Goal: Contribute content: Contribute content

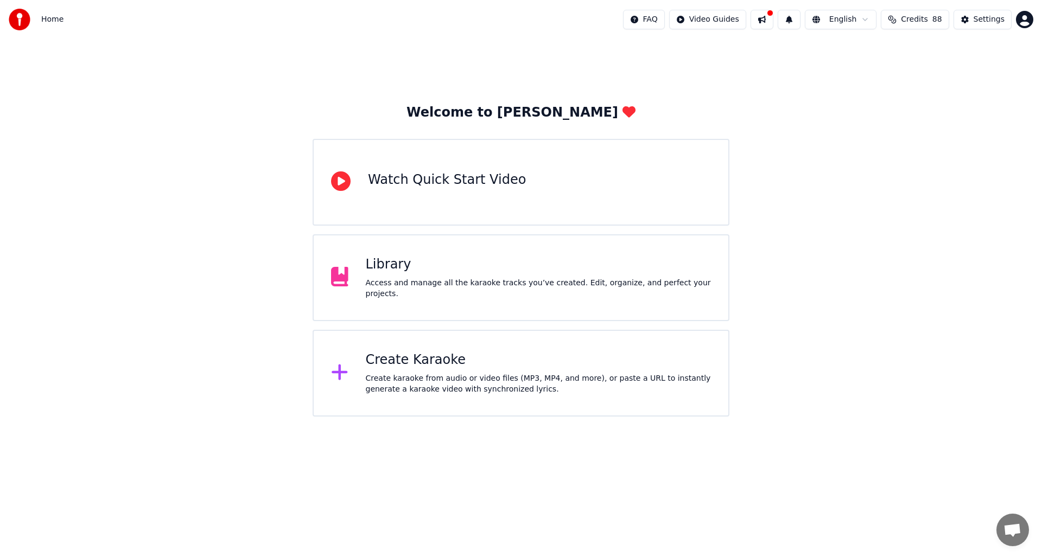
click at [423, 358] on div "Create Karaoke" at bounding box center [539, 360] width 346 height 17
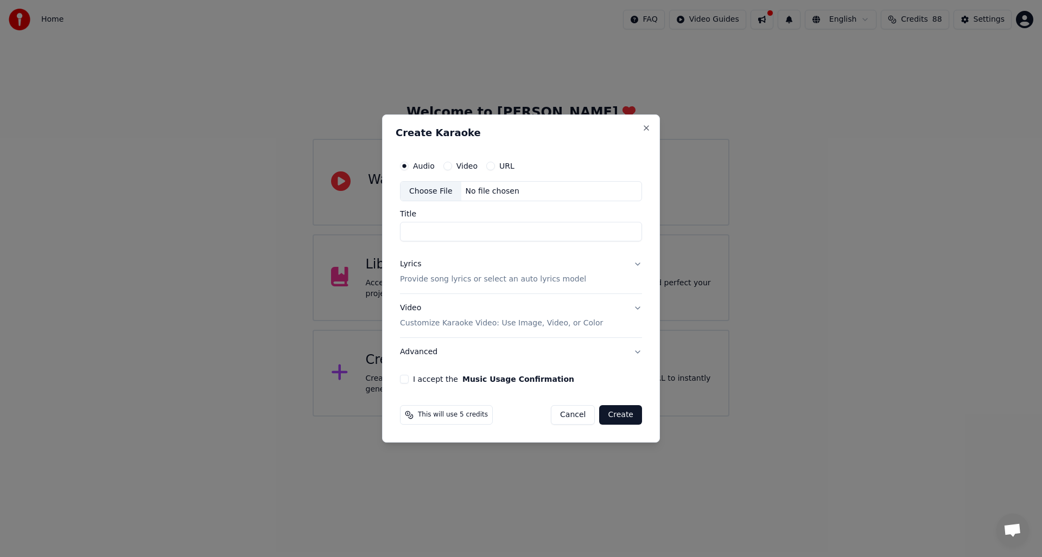
click at [451, 228] on input "Title" at bounding box center [521, 232] width 242 height 20
type input "**********"
click at [578, 415] on button "Cancel" at bounding box center [573, 415] width 44 height 20
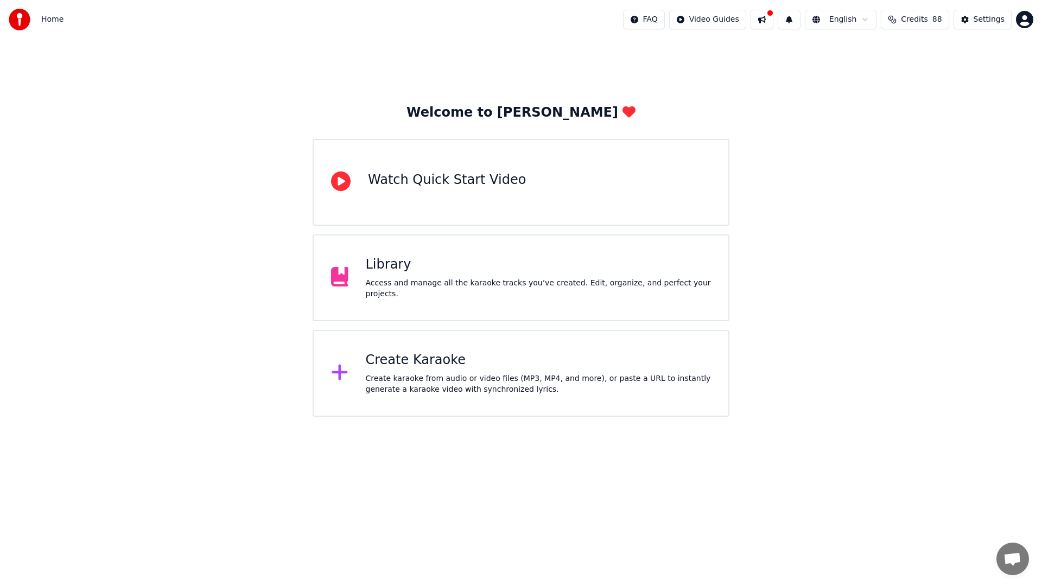
click at [418, 361] on div "Create Karaoke" at bounding box center [539, 360] width 346 height 17
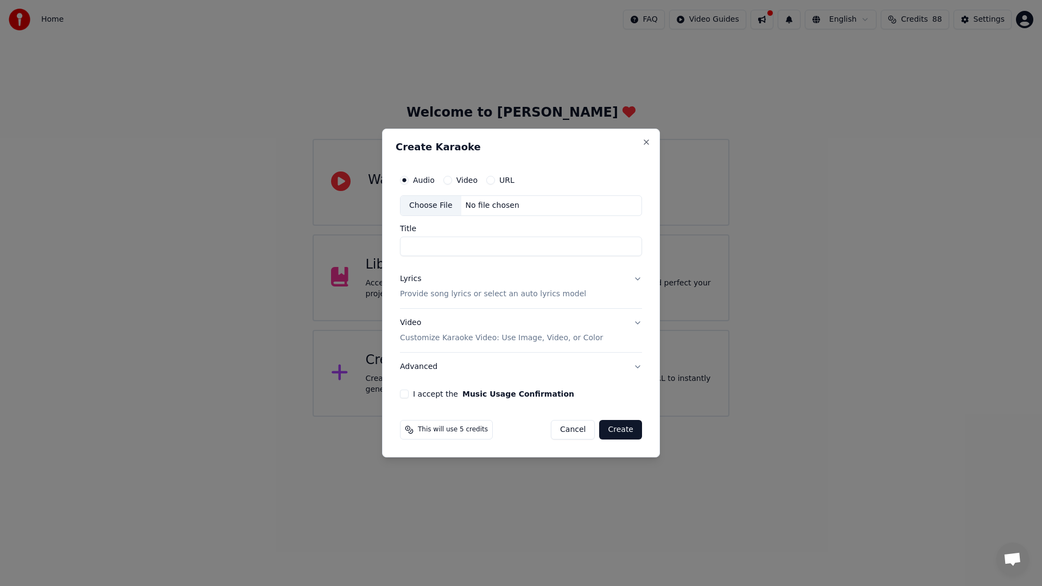
click at [442, 244] on input "Title" at bounding box center [521, 247] width 242 height 20
click at [408, 250] on input "*****" at bounding box center [521, 247] width 242 height 20
click at [486, 239] on input "*****" at bounding box center [521, 247] width 242 height 20
click at [484, 243] on input "*****" at bounding box center [521, 247] width 242 height 20
click at [435, 202] on div "Choose File" at bounding box center [430, 206] width 61 height 20
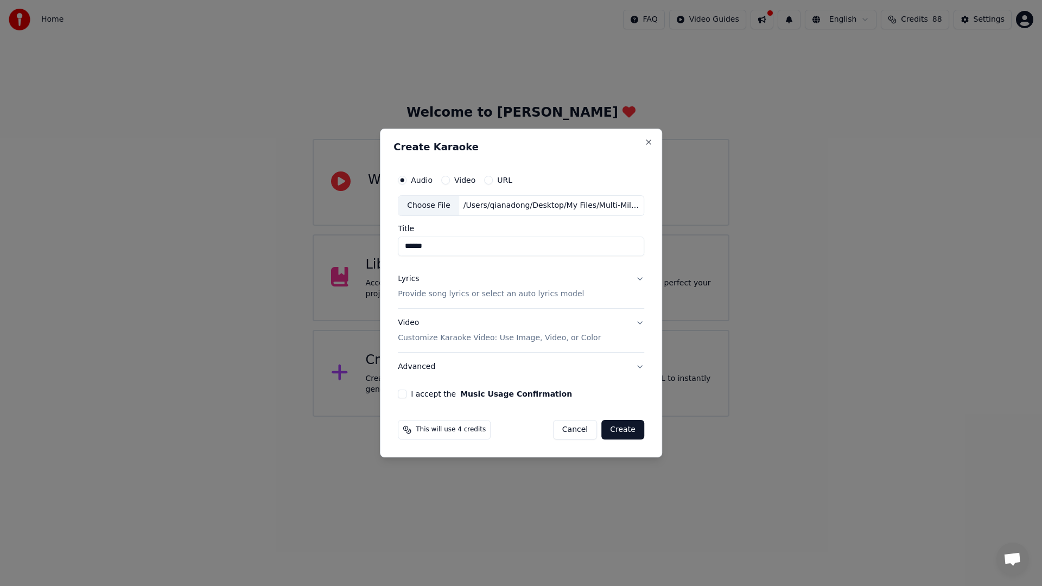
type input "**********"
click at [637, 281] on button "Lyrics Provide song lyrics or select an auto lyrics model" at bounding box center [521, 286] width 246 height 43
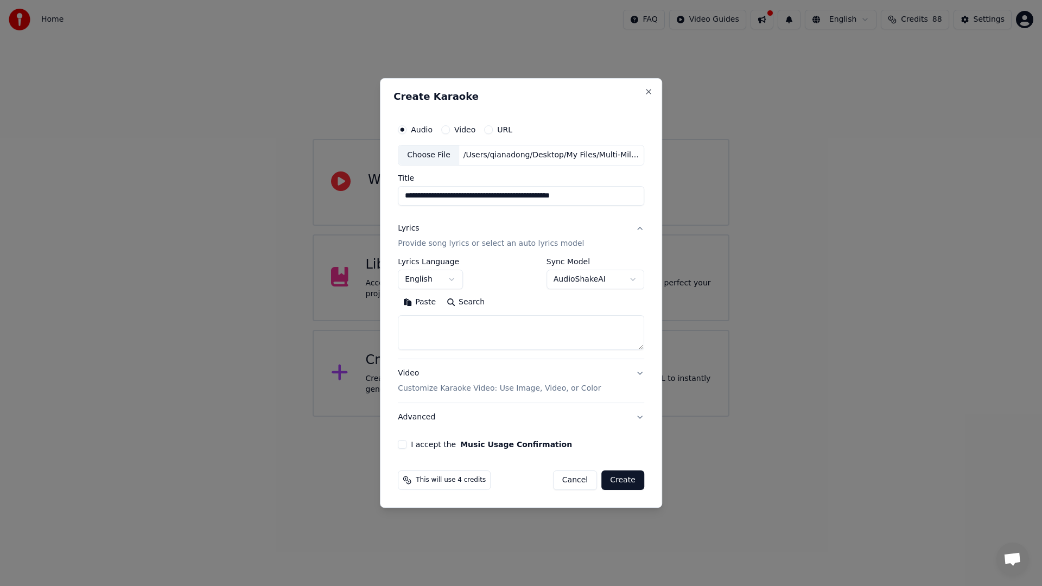
click at [452, 277] on button "English" at bounding box center [430, 280] width 65 height 20
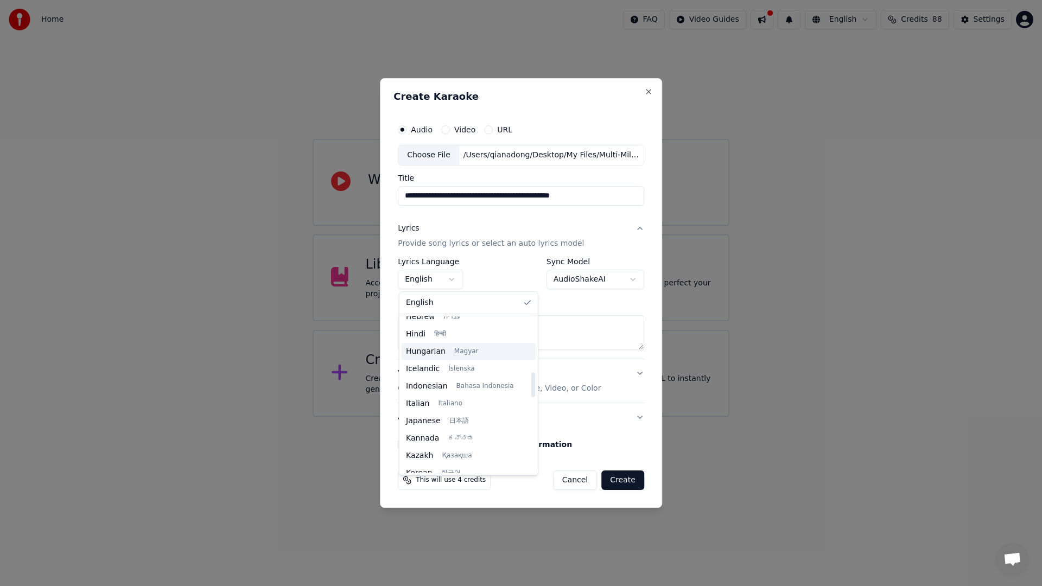
scroll to position [358, 0]
select select "**"
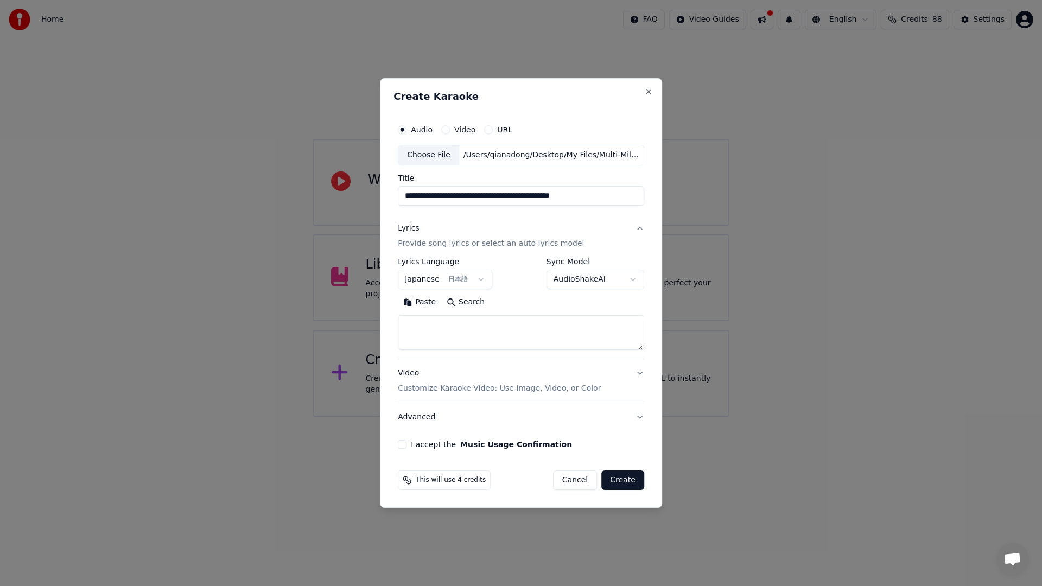
click at [623, 282] on body "**********" at bounding box center [521, 208] width 1042 height 417
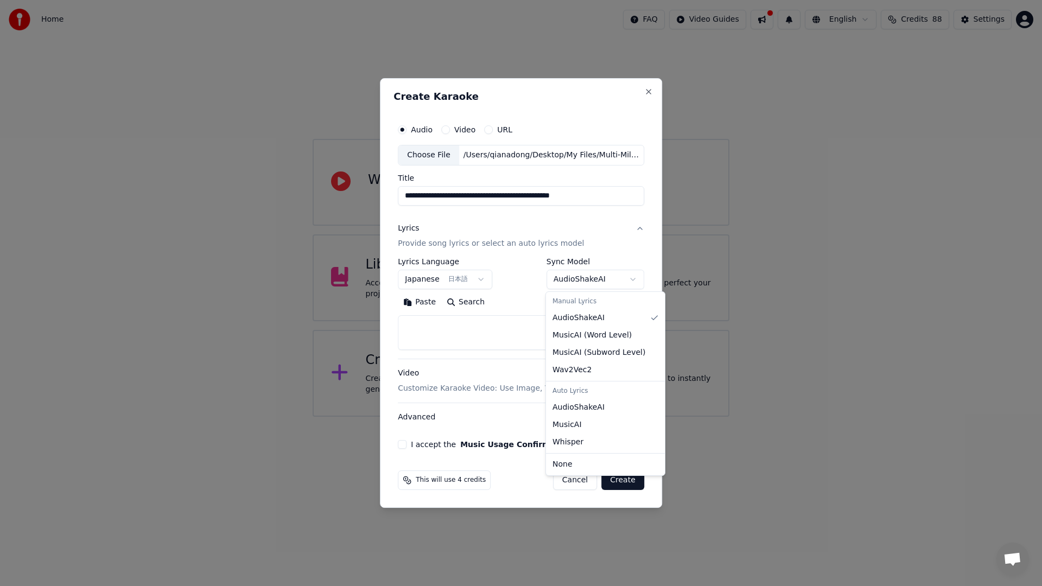
select select "********"
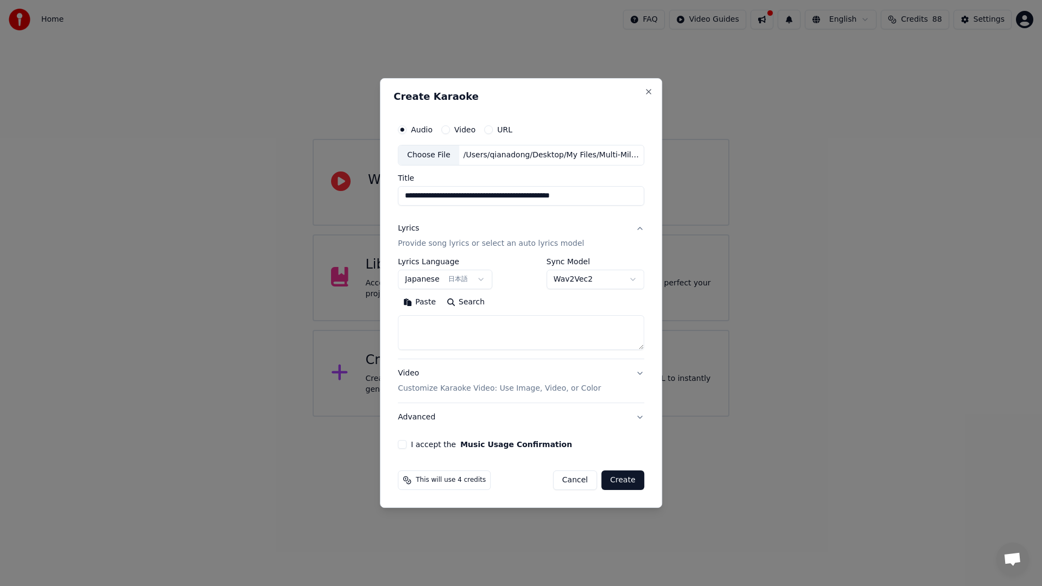
click at [485, 328] on textarea at bounding box center [521, 332] width 246 height 35
paste textarea "**********"
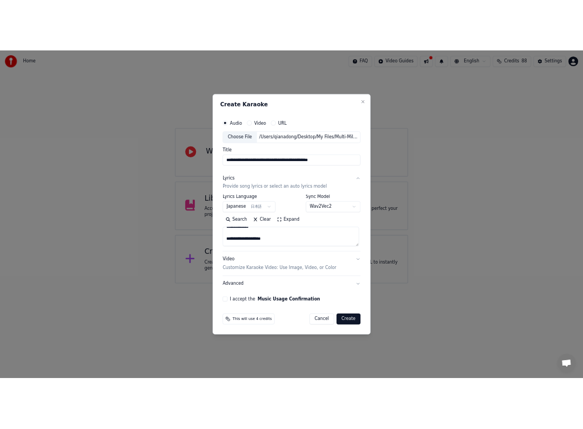
scroll to position [0, 0]
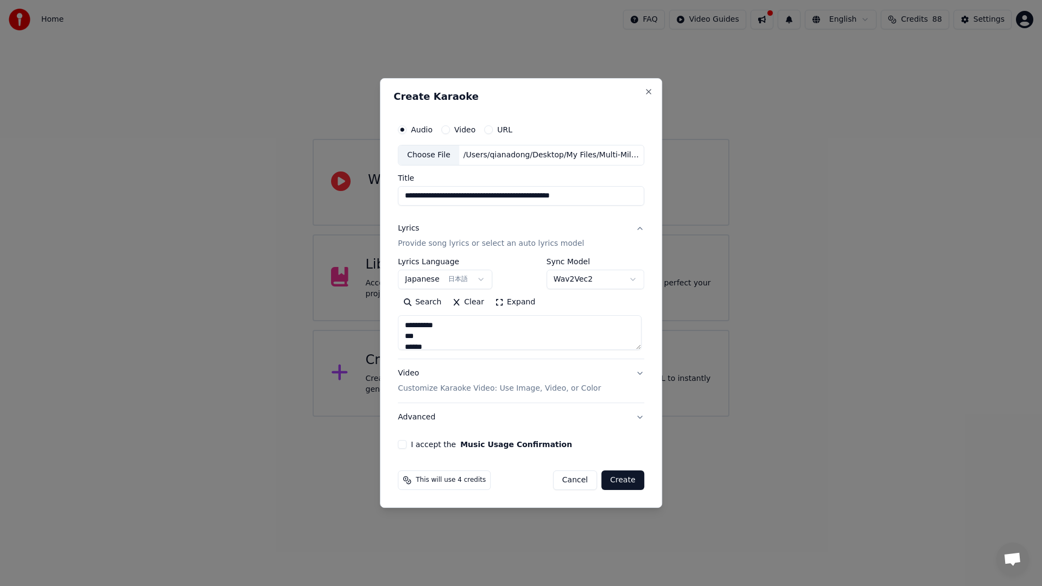
type textarea "**********"
click at [624, 478] on button "Create" at bounding box center [622, 480] width 43 height 20
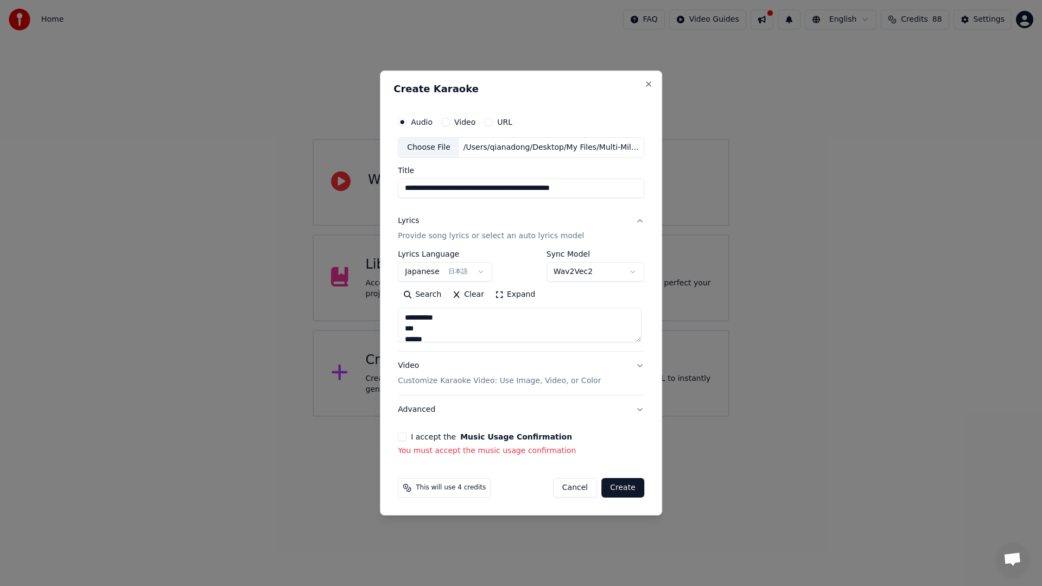
click at [404, 436] on button "I accept the Music Usage Confirmation" at bounding box center [402, 436] width 9 height 9
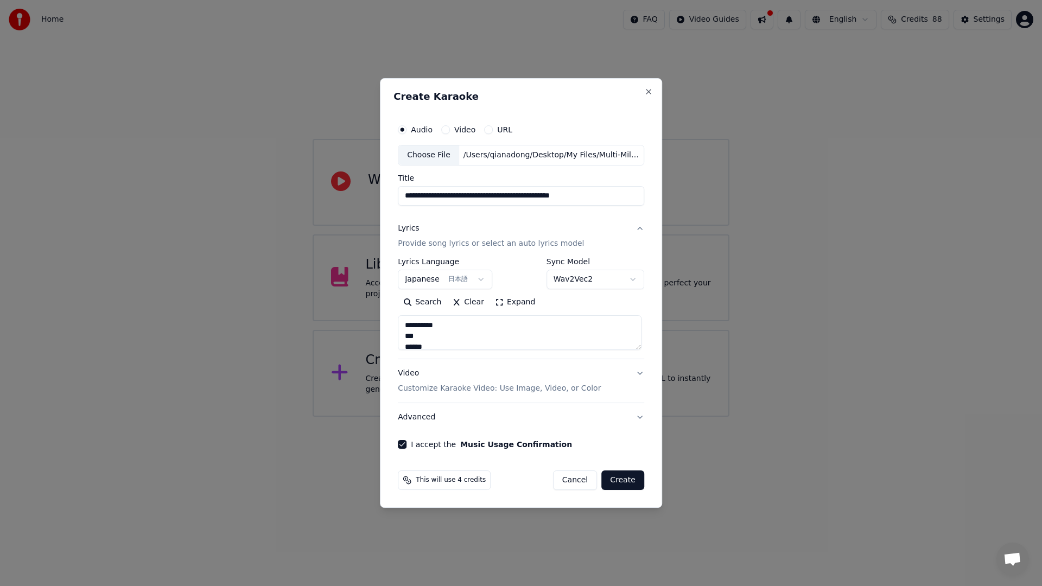
click at [627, 477] on button "Create" at bounding box center [622, 480] width 43 height 20
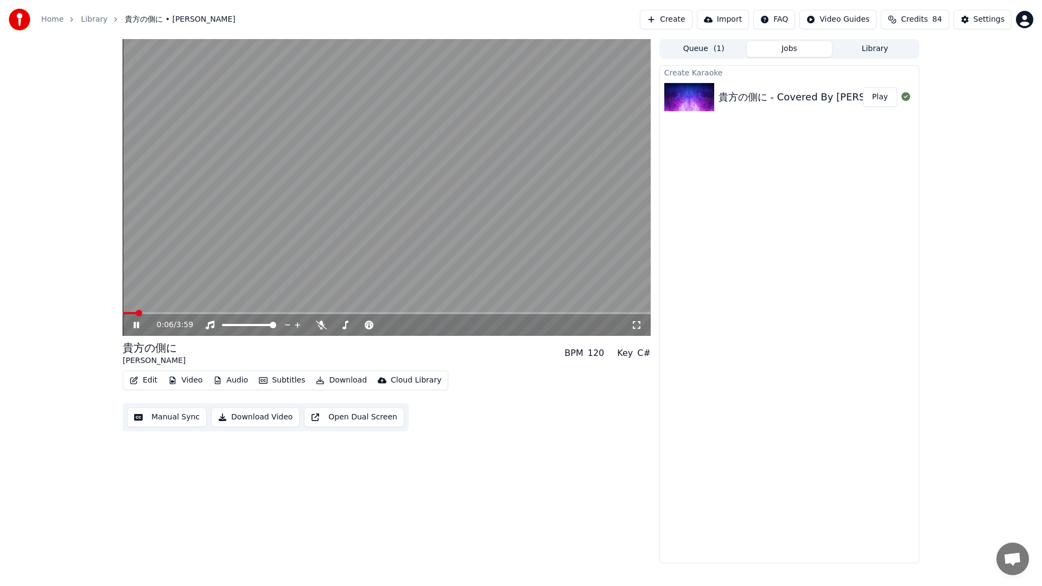
click at [138, 329] on icon at bounding box center [144, 325] width 26 height 9
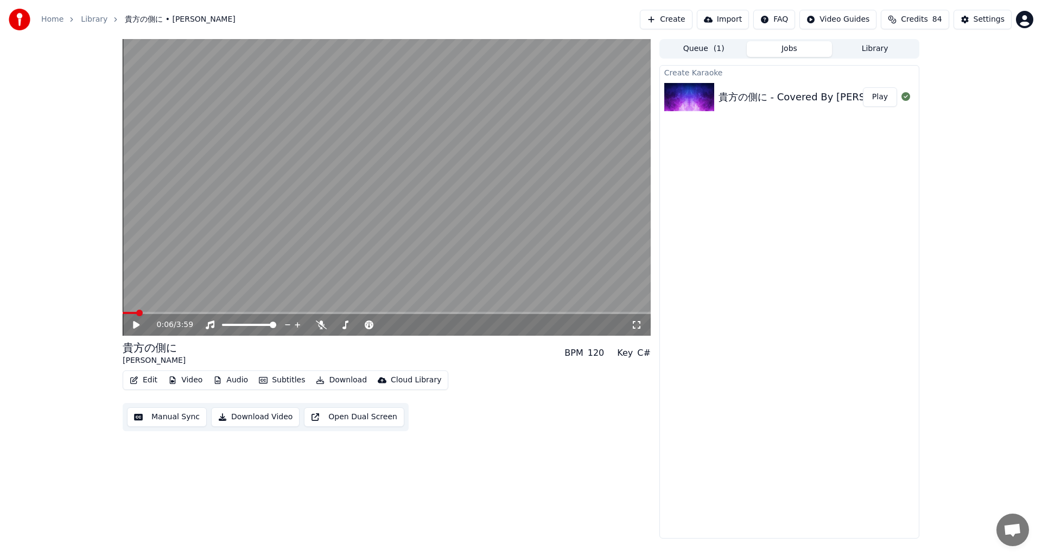
drag, startPoint x: 1021, startPoint y: 554, endPoint x: 935, endPoint y: 517, distance: 93.1
click at [935, 517] on div "Home Library 貴方の側に • Qiana Heartilly Create Import FAQ Video Guides Credits 84 …" at bounding box center [521, 278] width 1042 height 557
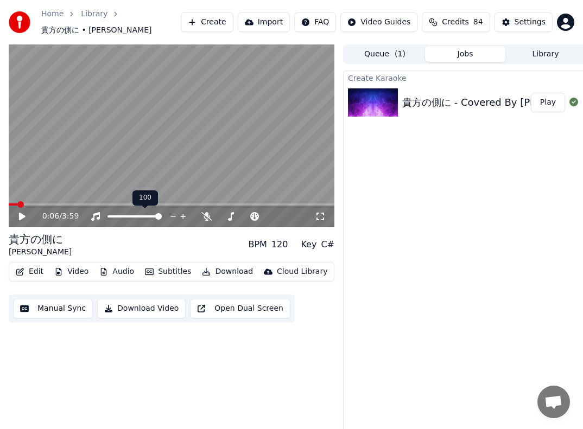
drag, startPoint x: 152, startPoint y: 218, endPoint x: 123, endPoint y: 218, distance: 29.3
click at [106, 218] on div at bounding box center [144, 216] width 87 height 11
click at [107, 216] on span at bounding box center [110, 216] width 7 height 7
click at [22, 214] on icon at bounding box center [22, 217] width 7 height 8
click at [9, 207] on span at bounding box center [12, 204] width 7 height 7
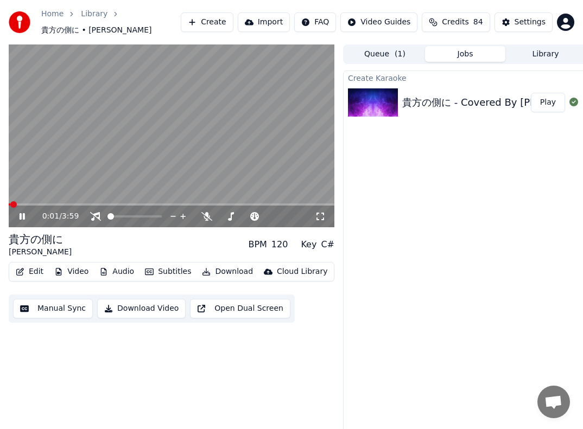
click at [19, 211] on div "0:01 / 3:59" at bounding box center [172, 217] width 326 height 22
click at [21, 214] on icon at bounding box center [22, 216] width 5 height 7
click at [9, 206] on span at bounding box center [12, 204] width 7 height 7
click at [24, 217] on icon at bounding box center [22, 217] width 7 height 8
click at [22, 216] on icon at bounding box center [29, 216] width 25 height 9
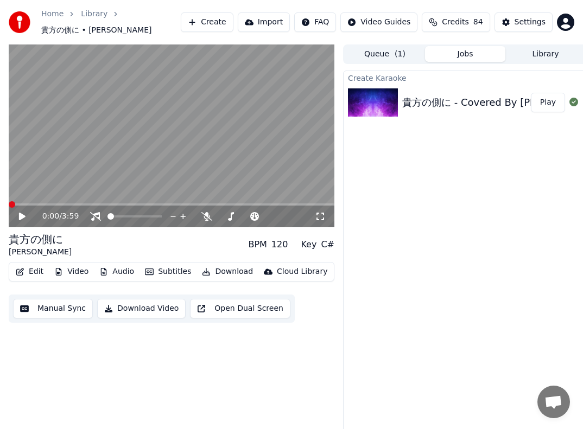
click at [9, 207] on span at bounding box center [12, 204] width 7 height 7
click at [22, 217] on icon at bounding box center [22, 217] width 7 height 8
click at [9, 206] on span at bounding box center [12, 204] width 7 height 7
click at [20, 216] on icon at bounding box center [22, 216] width 5 height 7
click at [22, 218] on icon at bounding box center [22, 217] width 7 height 8
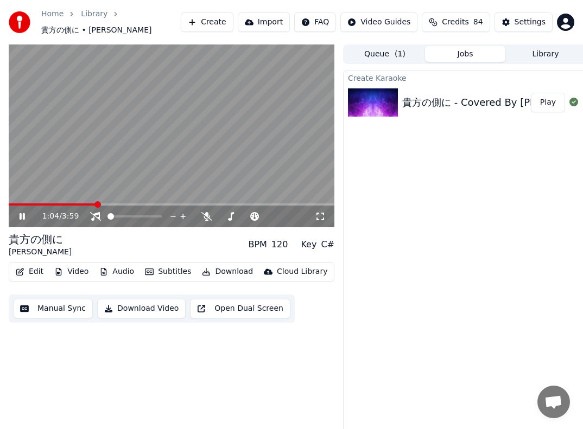
click at [22, 218] on icon at bounding box center [29, 216] width 25 height 9
click at [9, 208] on span at bounding box center [12, 204] width 7 height 7
click at [23, 218] on icon at bounding box center [29, 216] width 25 height 9
click at [23, 217] on icon at bounding box center [22, 216] width 5 height 7
click at [9, 208] on span at bounding box center [12, 204] width 7 height 7
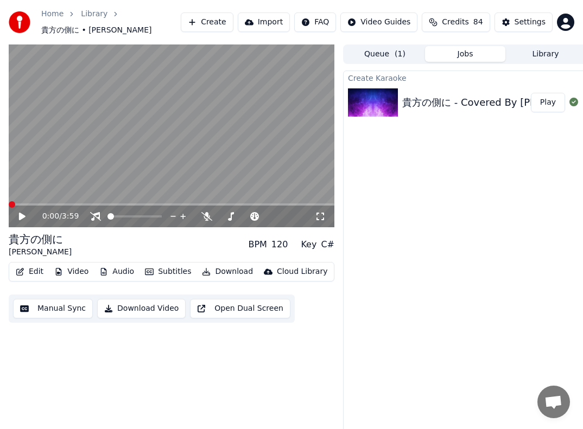
click at [26, 216] on icon at bounding box center [29, 216] width 25 height 9
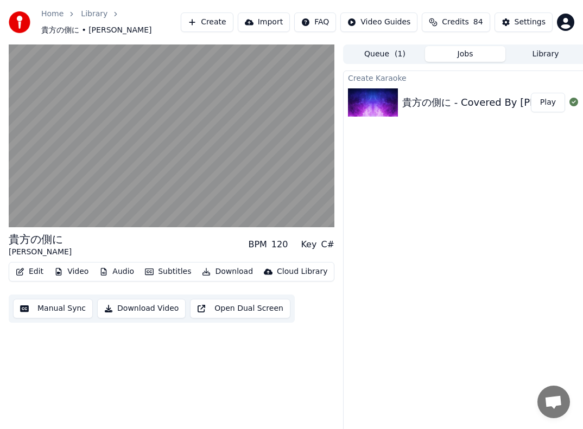
click at [162, 271] on button "Subtitles" at bounding box center [168, 271] width 55 height 15
click at [37, 275] on button "Edit" at bounding box center [29, 271] width 36 height 15
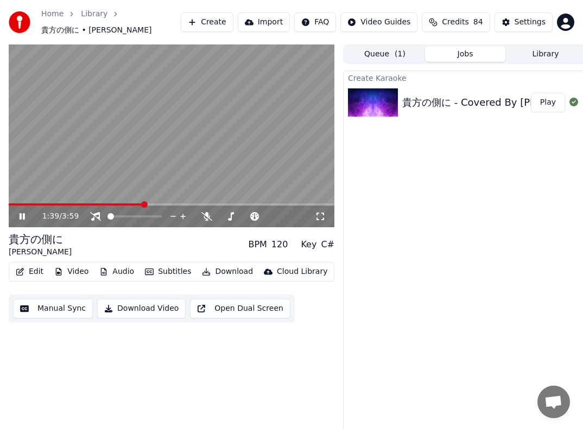
click at [75, 273] on button "Video" at bounding box center [71, 271] width 43 height 15
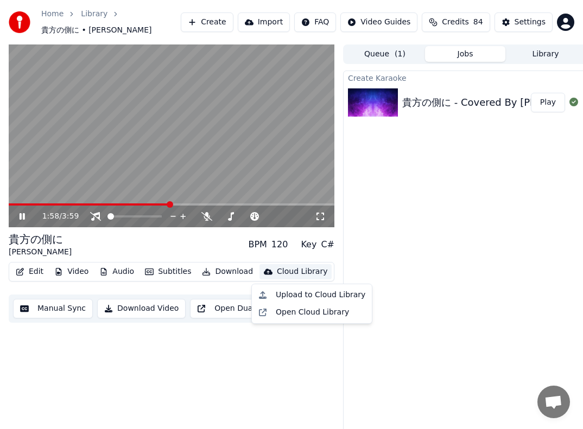
click at [376, 264] on div "Create Karaoke 貴方の側に - Covered By [PERSON_NAME] - 9:9:25, 9.50 pm Play" at bounding box center [465, 253] width 244 height 365
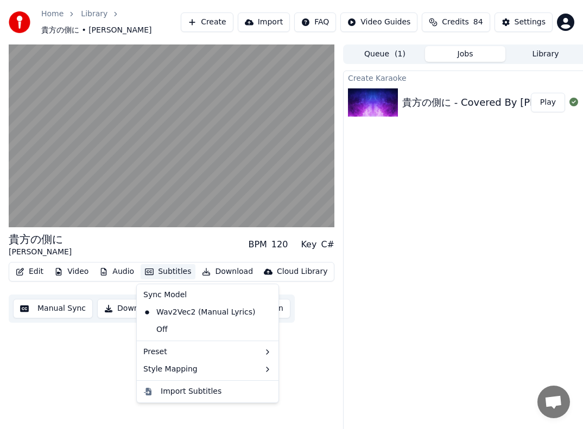
click at [160, 271] on button "Subtitles" at bounding box center [168, 271] width 55 height 15
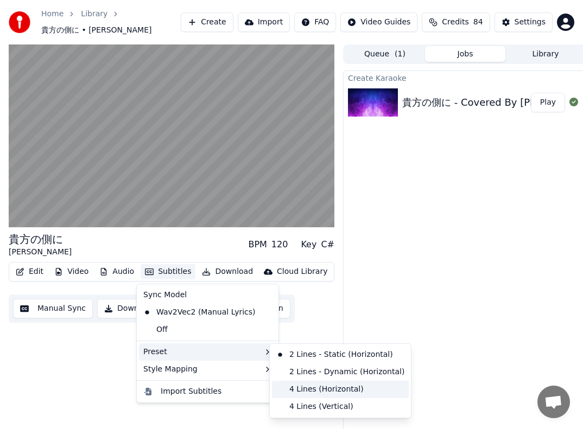
click at [352, 392] on div "4 Lines (Horizontal)" at bounding box center [340, 389] width 137 height 17
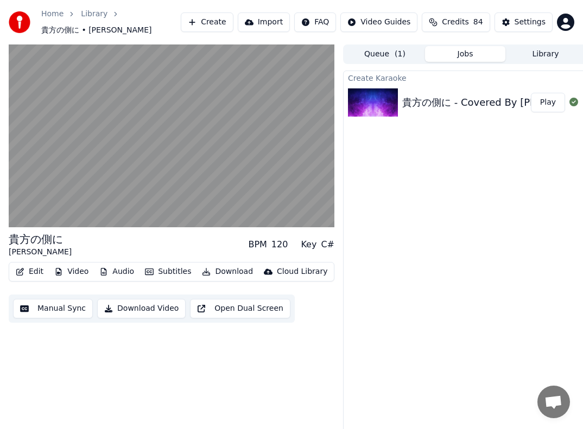
click at [434, 309] on div "Create Karaoke 貴方の側に - Covered By [PERSON_NAME] - 9:9:25, 9.50 pm Play" at bounding box center [465, 253] width 244 height 365
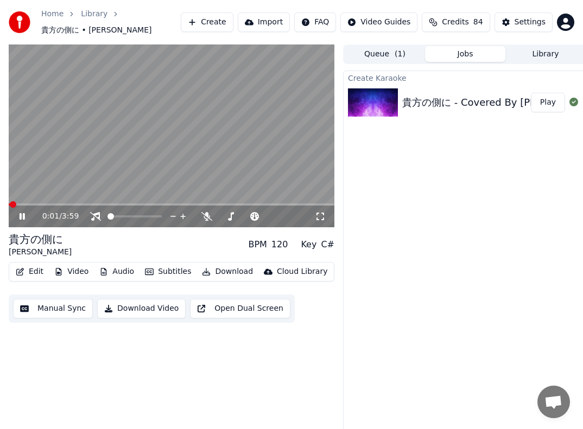
click at [10, 204] on span at bounding box center [13, 204] width 7 height 7
click at [9, 205] on span at bounding box center [12, 204] width 7 height 7
click at [20, 216] on icon at bounding box center [22, 216] width 5 height 7
click at [9, 204] on span at bounding box center [12, 204] width 7 height 7
click at [19, 217] on icon at bounding box center [22, 217] width 7 height 8
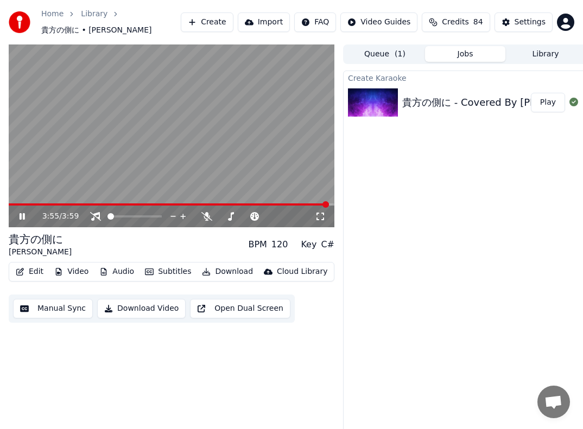
click at [22, 220] on icon at bounding box center [29, 216] width 25 height 9
click at [24, 216] on icon at bounding box center [22, 217] width 7 height 8
click at [24, 216] on icon at bounding box center [22, 216] width 5 height 7
click at [540, 56] on button "Library" at bounding box center [545, 54] width 80 height 16
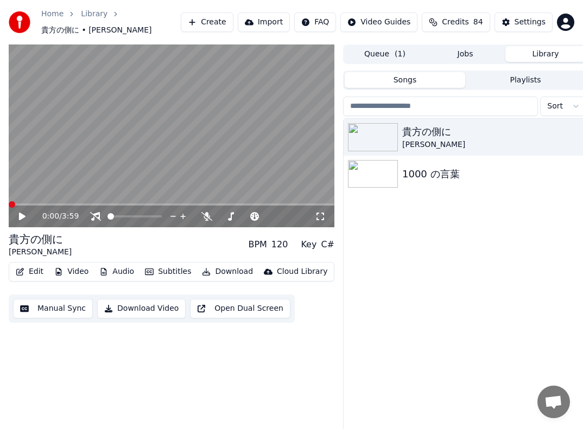
click at [9, 208] on span at bounding box center [12, 204] width 7 height 7
click at [24, 217] on icon at bounding box center [22, 217] width 7 height 8
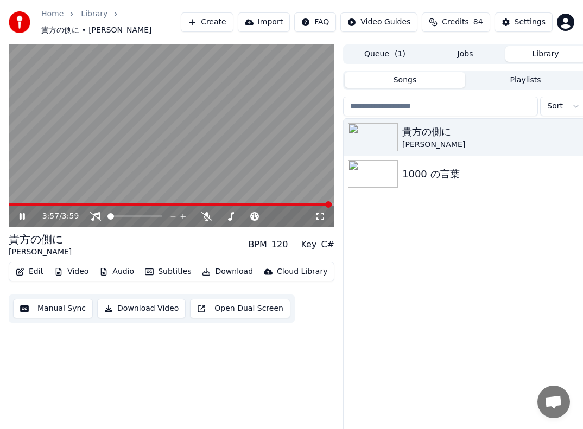
click at [26, 216] on icon at bounding box center [29, 216] width 25 height 9
